Goal: Navigation & Orientation: Find specific page/section

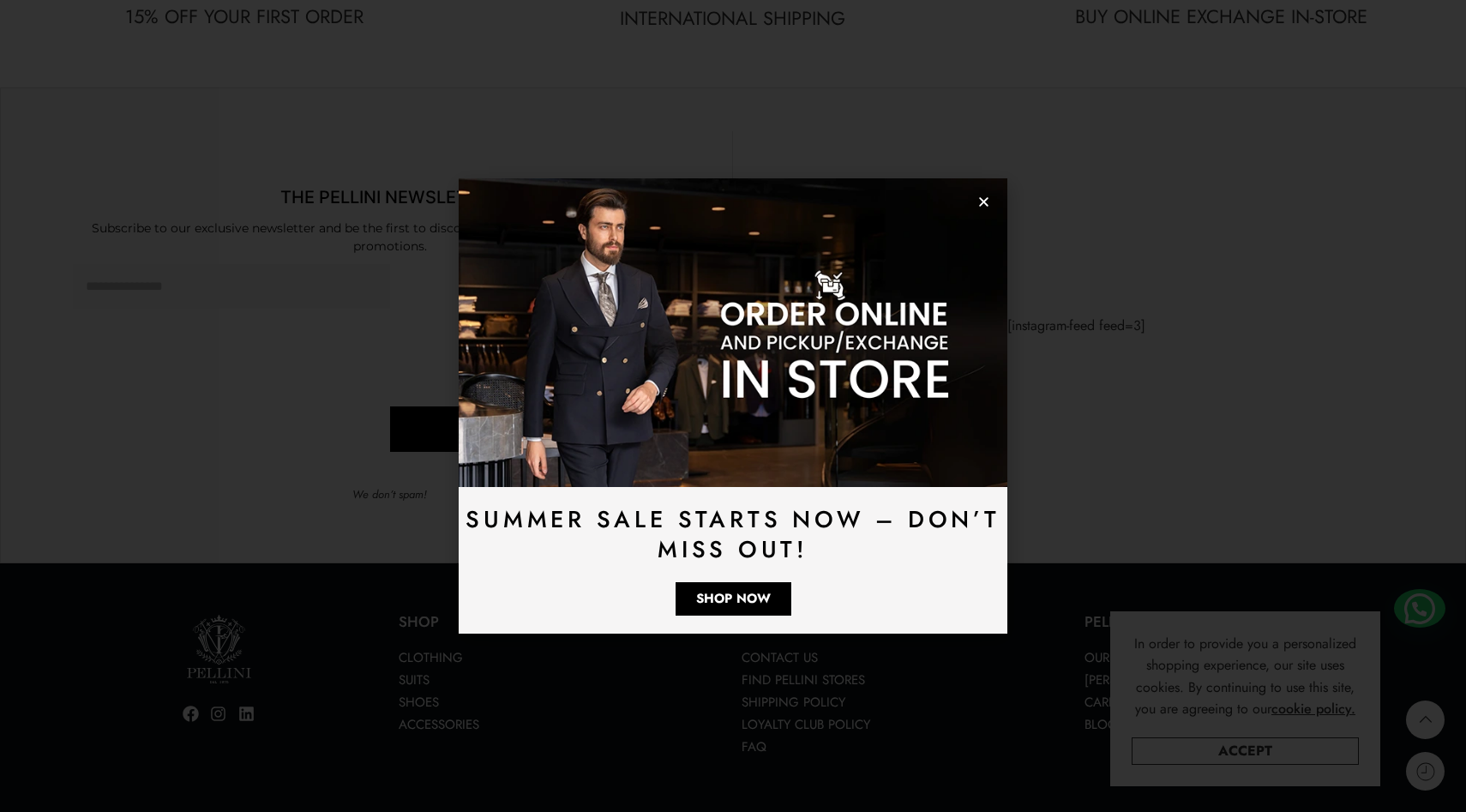
scroll to position [4924, 0]
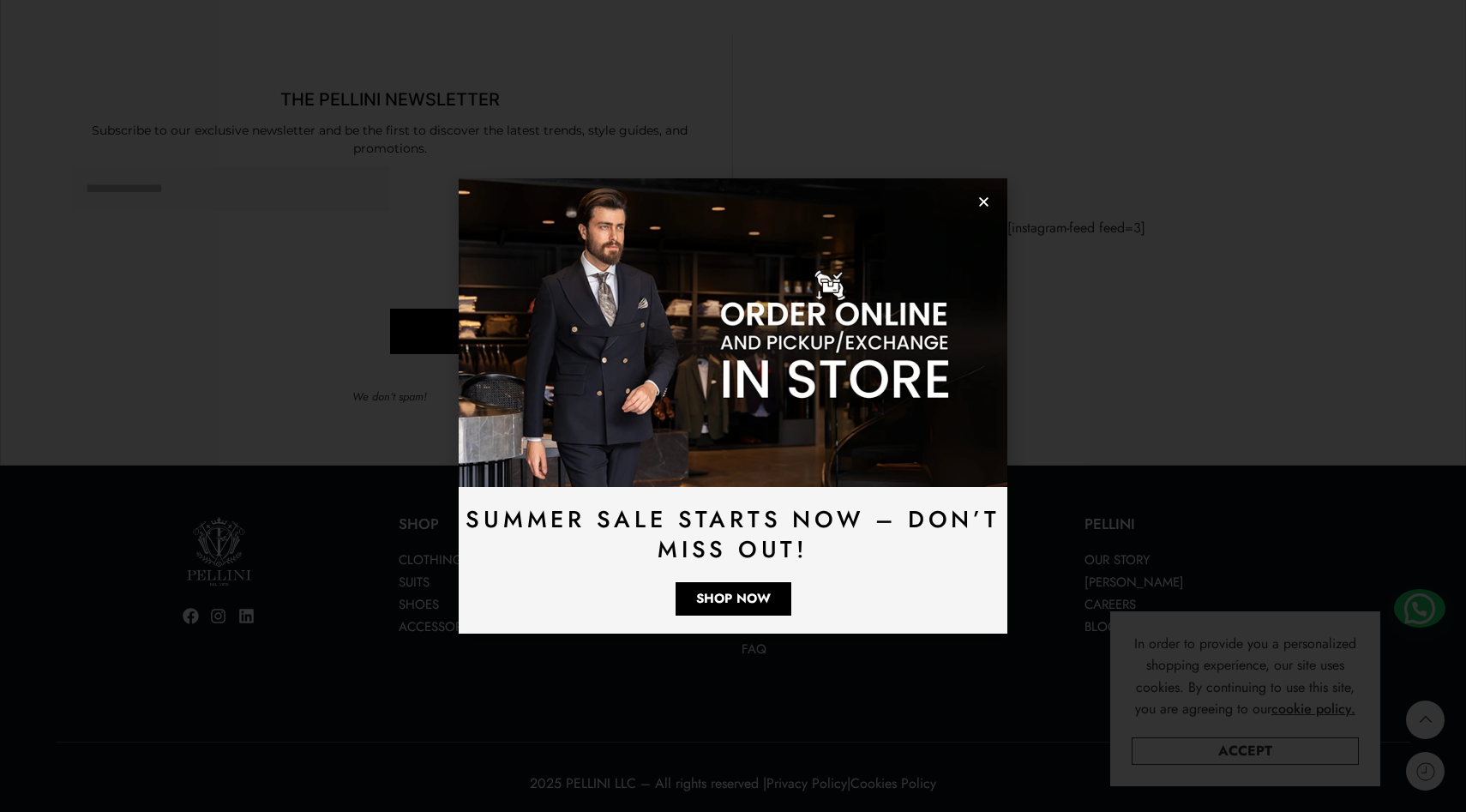
click at [982, 202] on use "Close" at bounding box center [983, 202] width 9 height 9
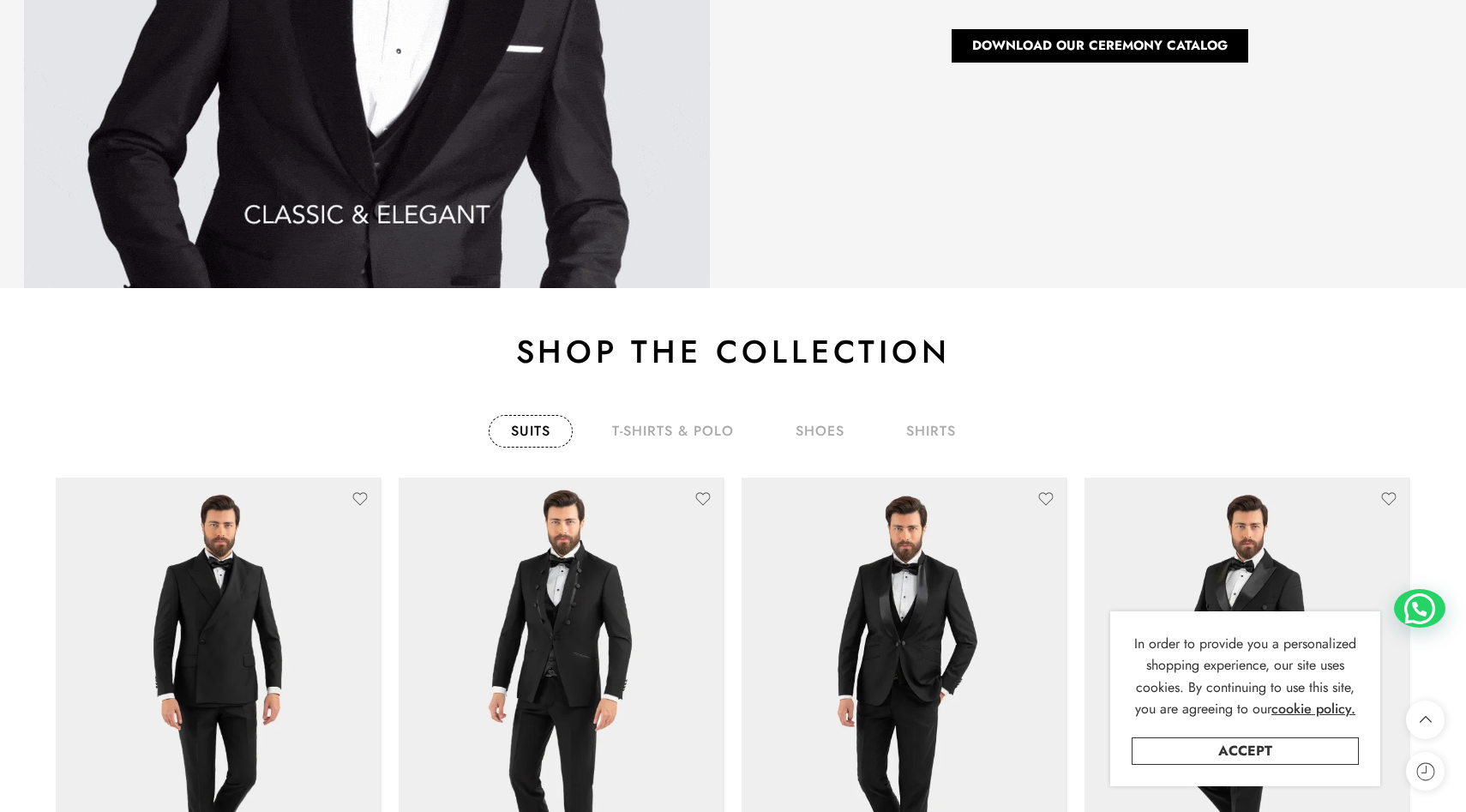
scroll to position [2600, 0]
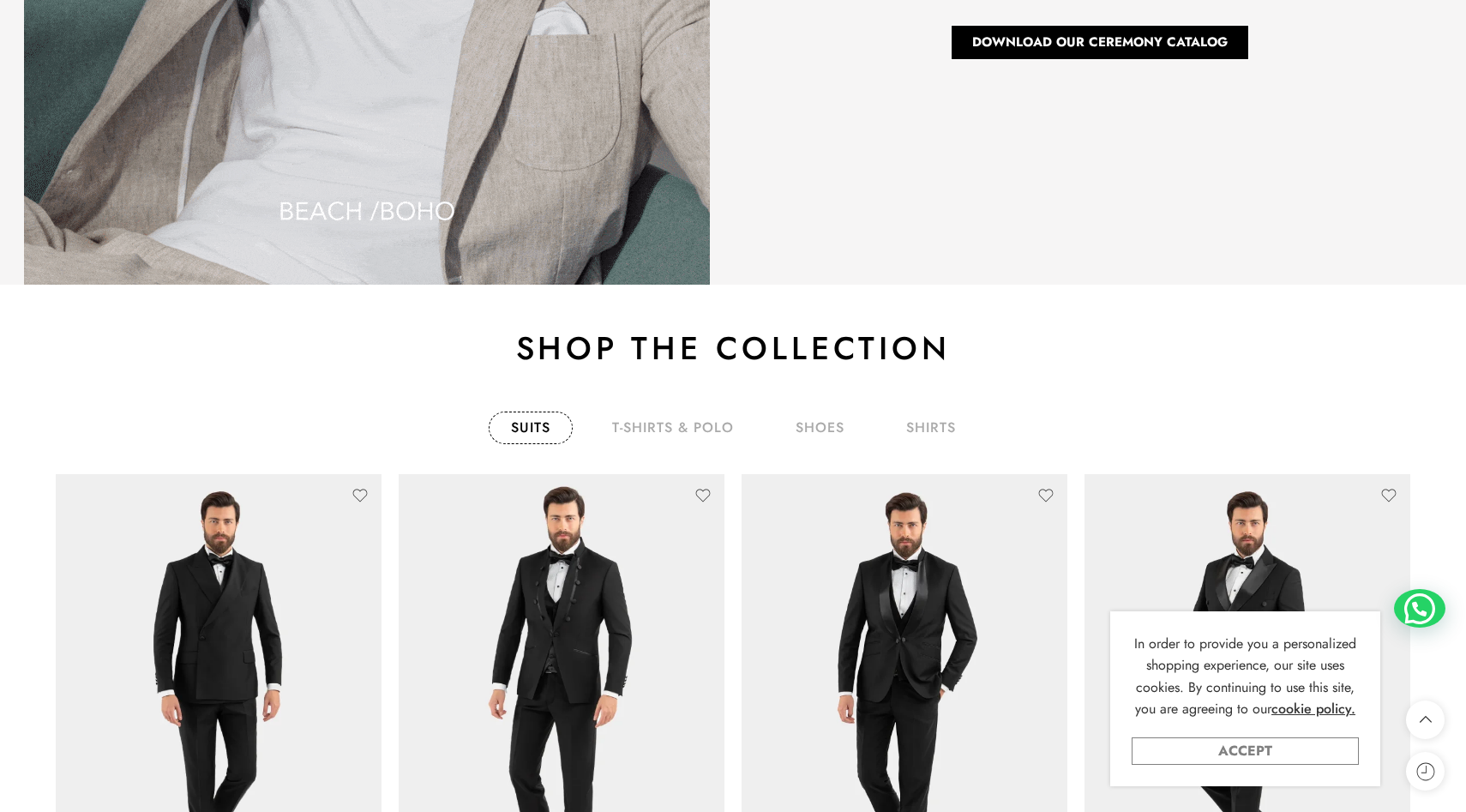
click at [1221, 746] on link "Accept" at bounding box center [1246, 751] width 228 height 27
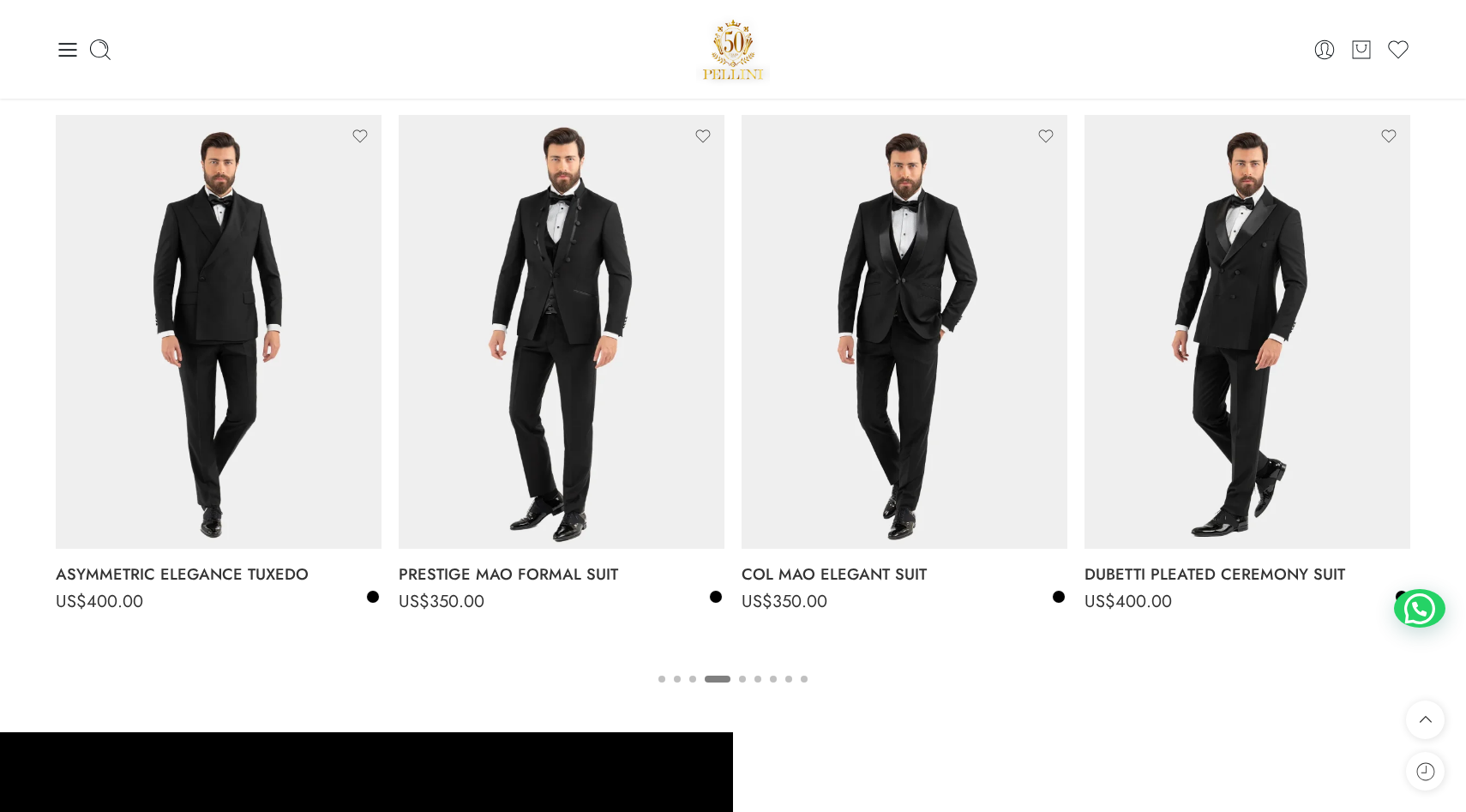
scroll to position [2956, 0]
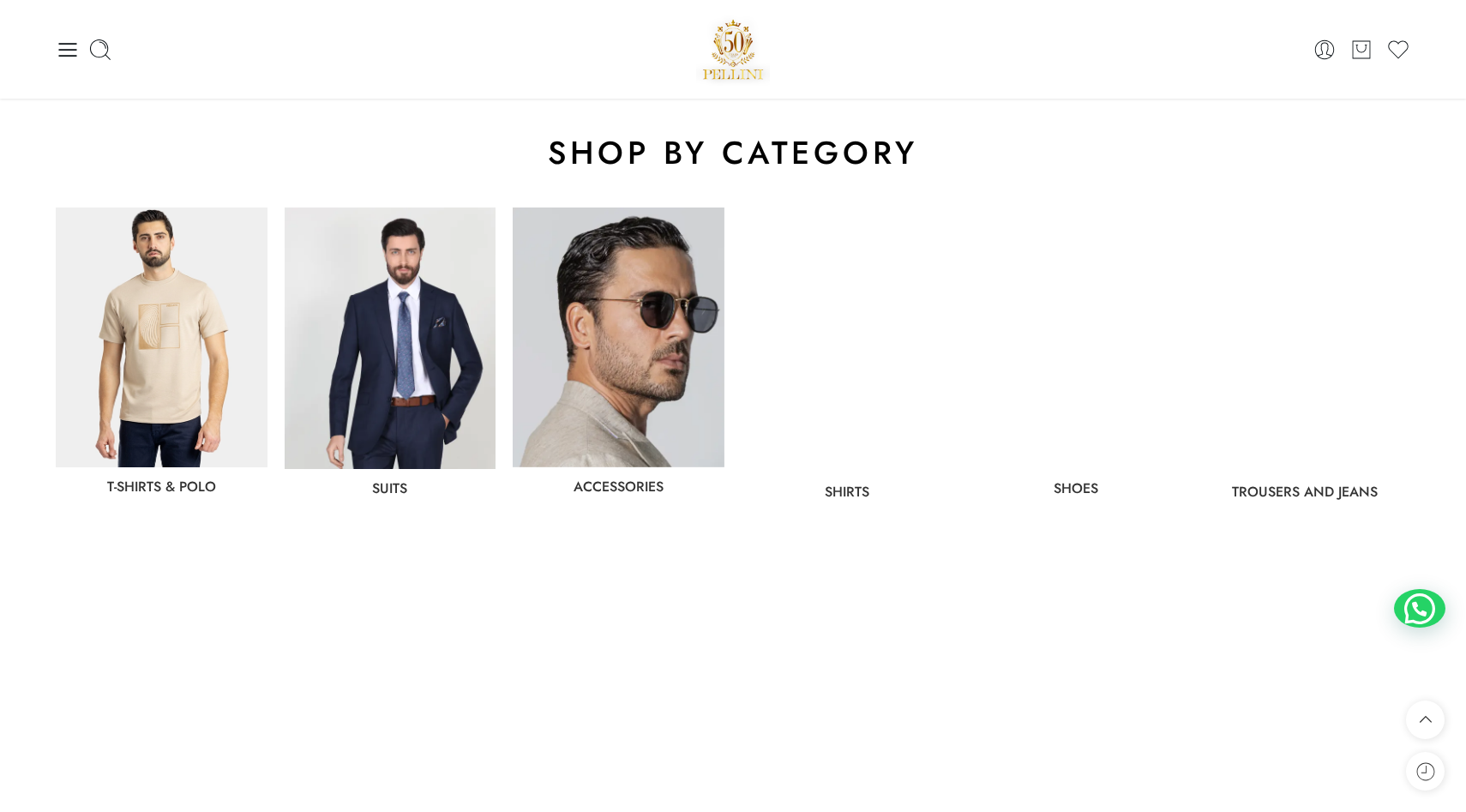
scroll to position [788, 0]
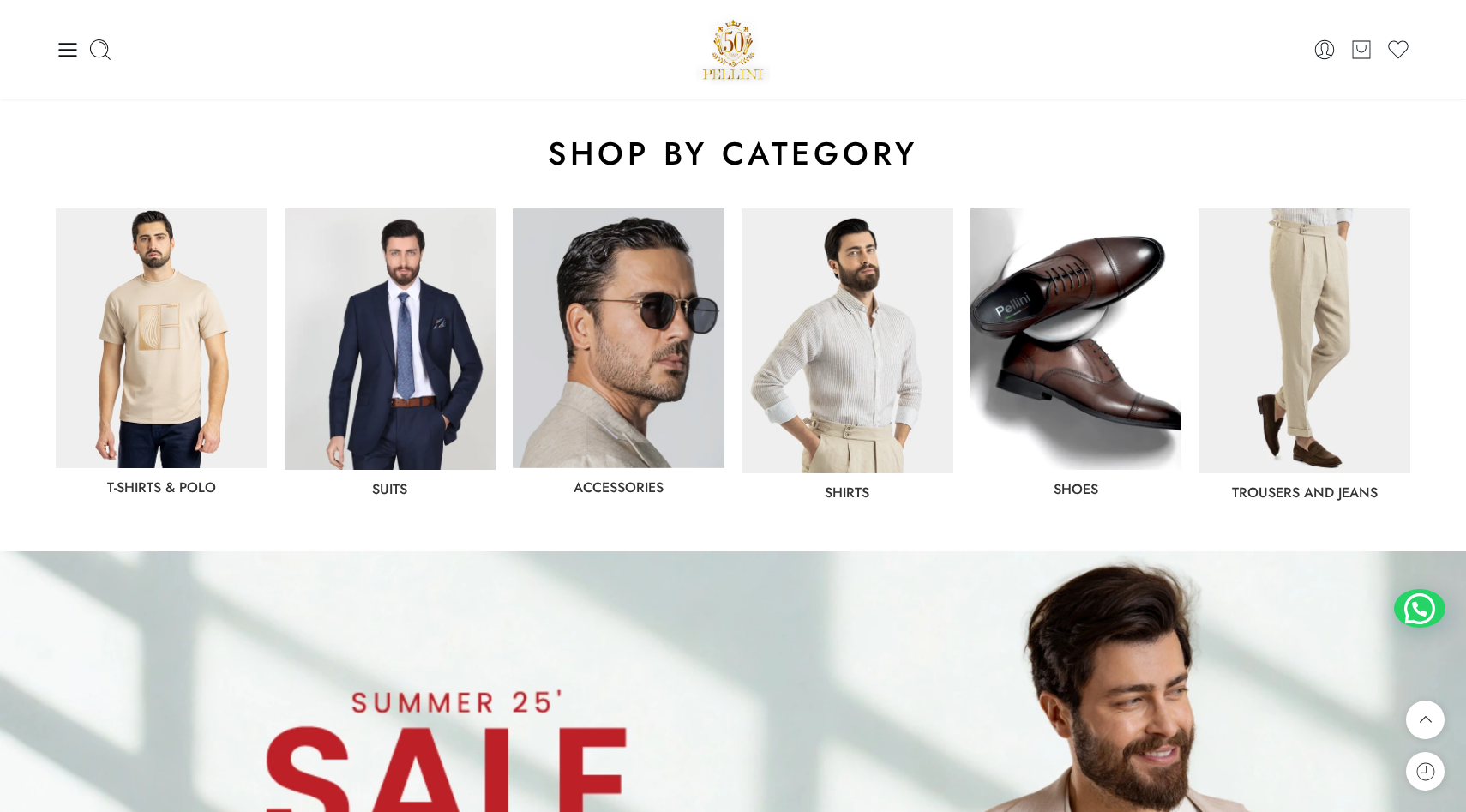
click at [670, 388] on img at bounding box center [618, 338] width 212 height 259
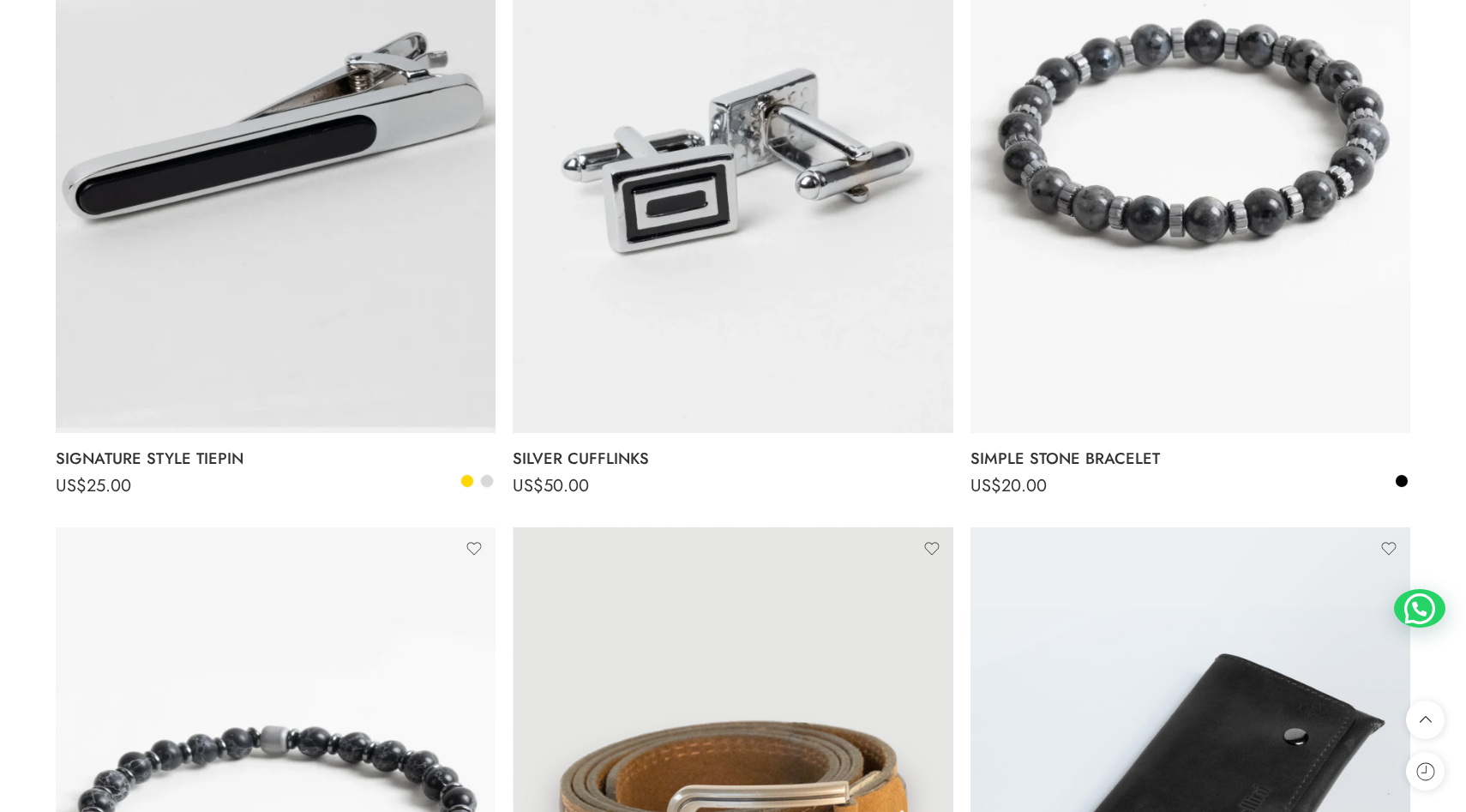
scroll to position [9993, 0]
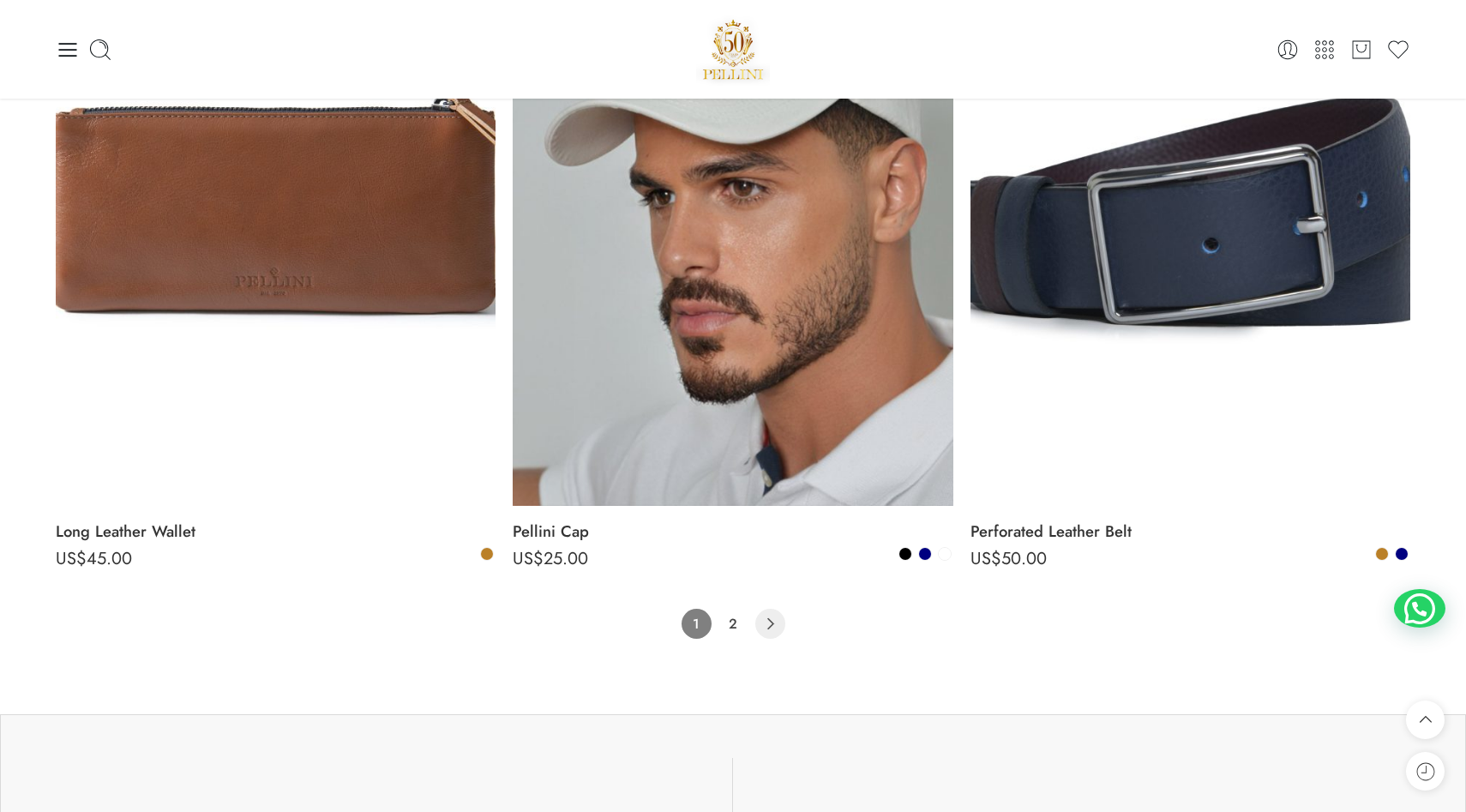
click at [771, 636] on icon "Product Pagination" at bounding box center [770, 624] width 30 height 30
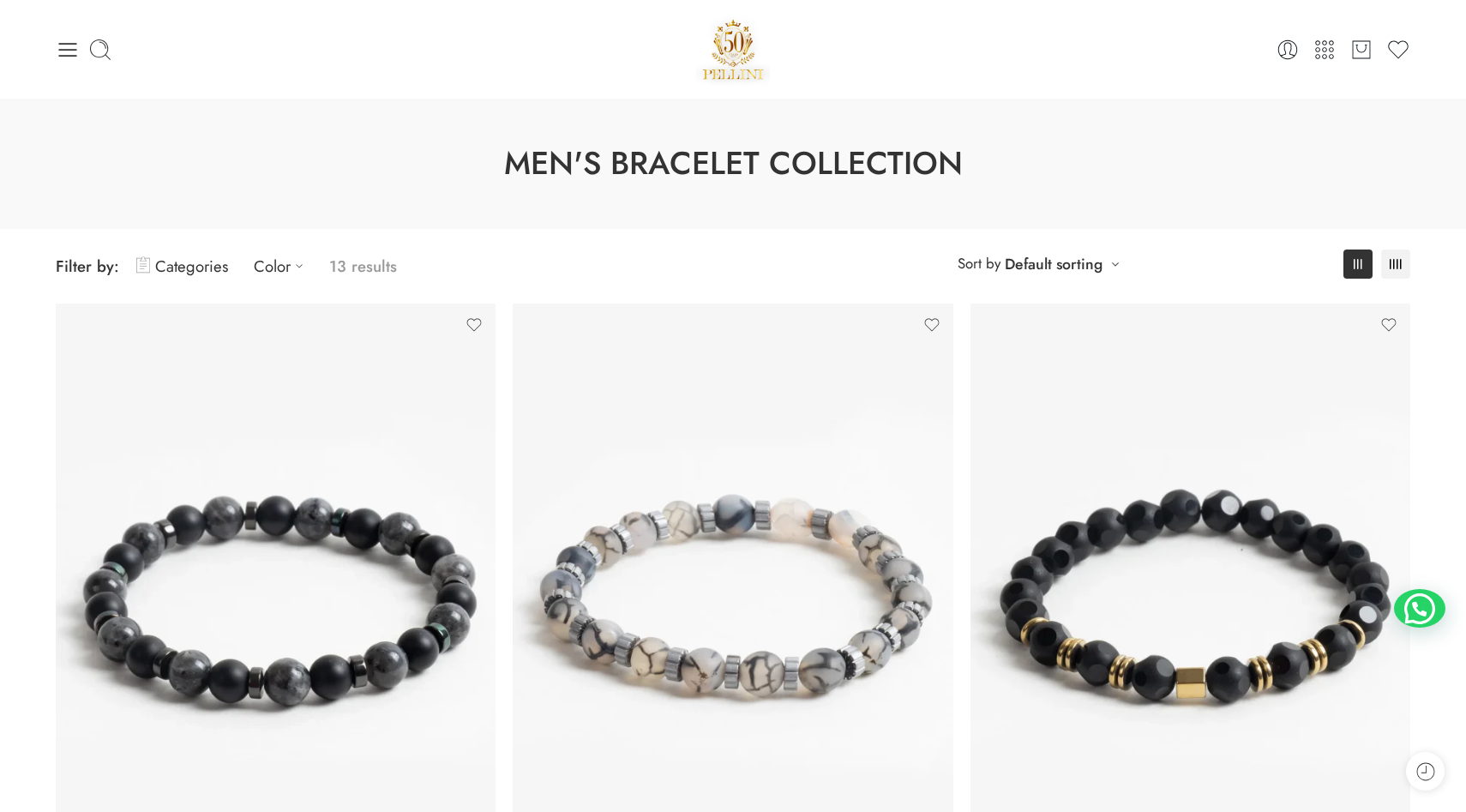
click at [521, 264] on span "Filter by: Categories Color 13 results" at bounding box center [394, 266] width 677 height 40
